Goal: Task Accomplishment & Management: Use online tool/utility

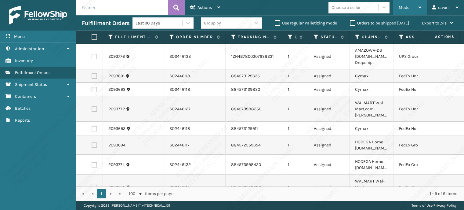
drag, startPoint x: 405, startPoint y: 6, endPoint x: 403, endPoint y: 15, distance: 9.2
click at [405, 6] on span "Mode" at bounding box center [404, 7] width 11 height 5
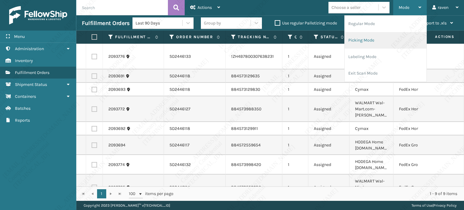
click at [390, 40] on li "Picking Mode" at bounding box center [386, 40] width 82 height 16
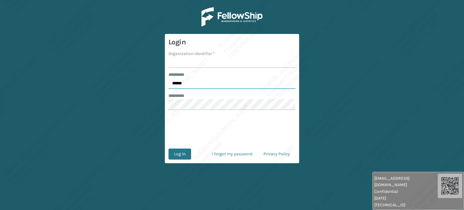
click at [175, 86] on input "******" at bounding box center [232, 83] width 127 height 11
type input "*****"
click at [184, 65] on input "Organization Identifier *" at bounding box center [232, 62] width 127 height 11
type input "[PERSON_NAME]"
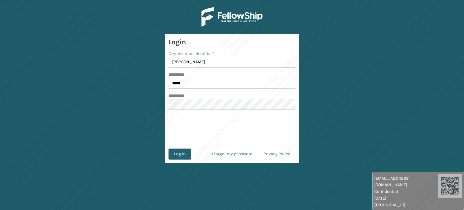
click at [186, 152] on button "Log In" at bounding box center [180, 153] width 23 height 11
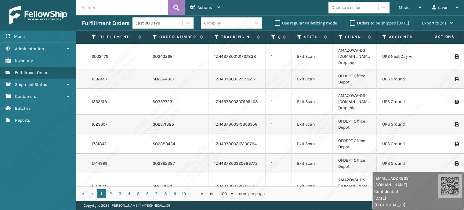
click at [115, 11] on input "text" at bounding box center [122, 7] width 92 height 15
paste input "E3813913"
type input "E3813913"
click at [177, 7] on icon at bounding box center [177, 7] width 6 height 9
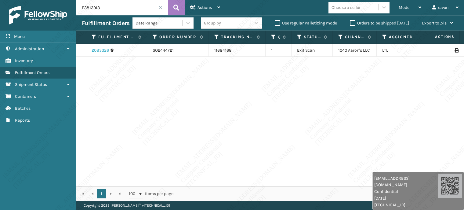
click at [101, 51] on link "2083326" at bounding box center [100, 50] width 17 height 6
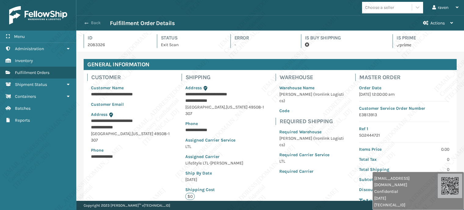
click at [86, 22] on span "button" at bounding box center [87, 23] width 4 height 4
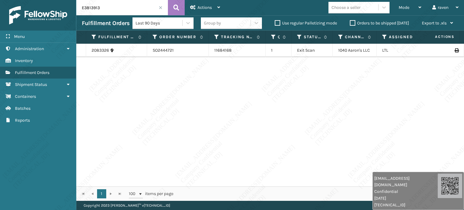
click at [111, 8] on input "E3813913" at bounding box center [122, 7] width 92 height 15
paste input "5296"
type input "E3815296"
click at [177, 6] on icon at bounding box center [177, 7] width 6 height 9
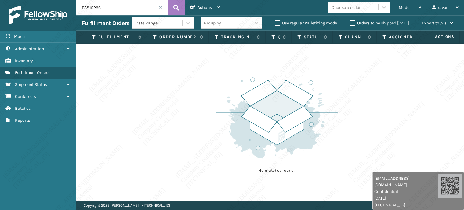
click at [97, 10] on input "E3815296" at bounding box center [122, 7] width 92 height 15
type input "E3815896"
click at [175, 2] on button at bounding box center [176, 7] width 17 height 15
